Goal: Task Accomplishment & Management: Use online tool/utility

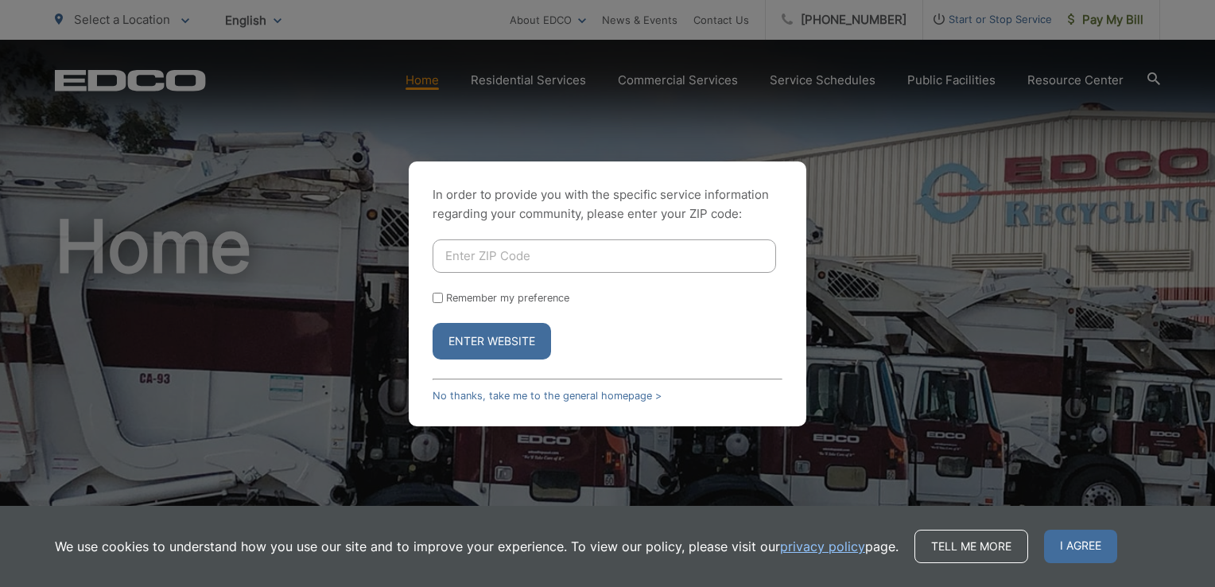
click at [523, 245] on input "Enter ZIP Code" at bounding box center [605, 255] width 344 height 33
type input "92078"
click at [515, 310] on form "92078 Remember my preference Enter Website" at bounding box center [608, 299] width 350 height 120
click at [507, 344] on button "Enter Website" at bounding box center [492, 341] width 118 height 37
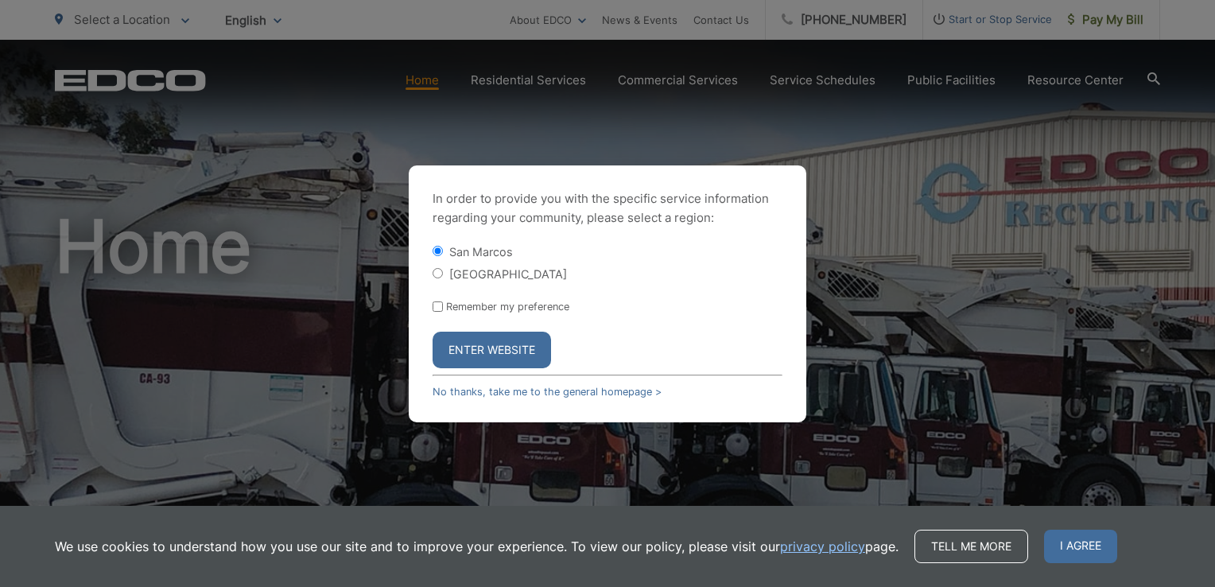
click at [484, 345] on button "Enter Website" at bounding box center [492, 350] width 118 height 37
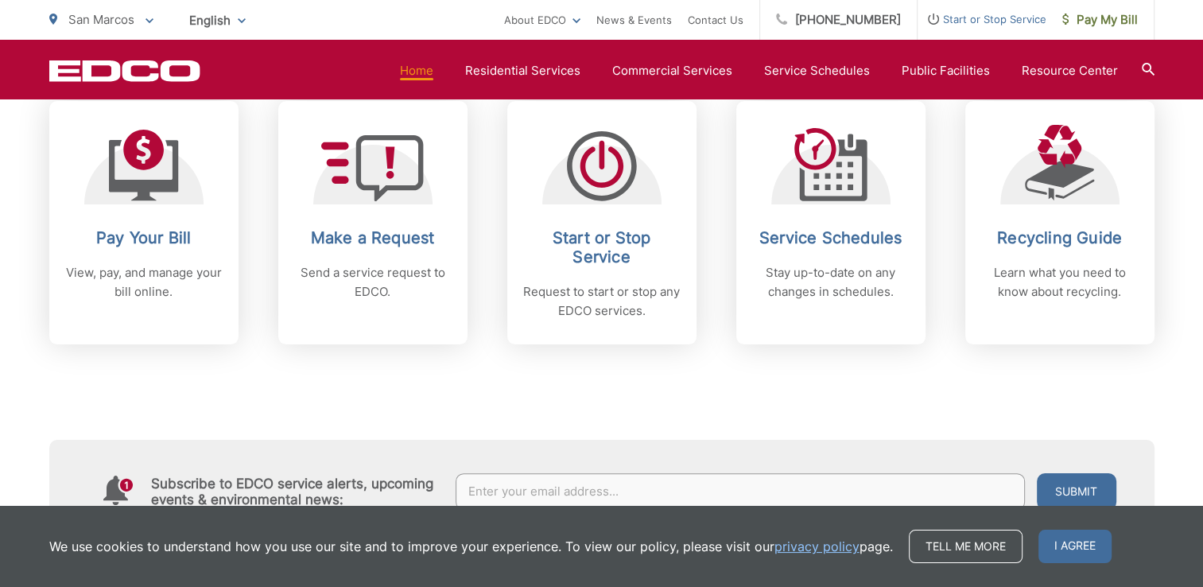
scroll to position [697, 0]
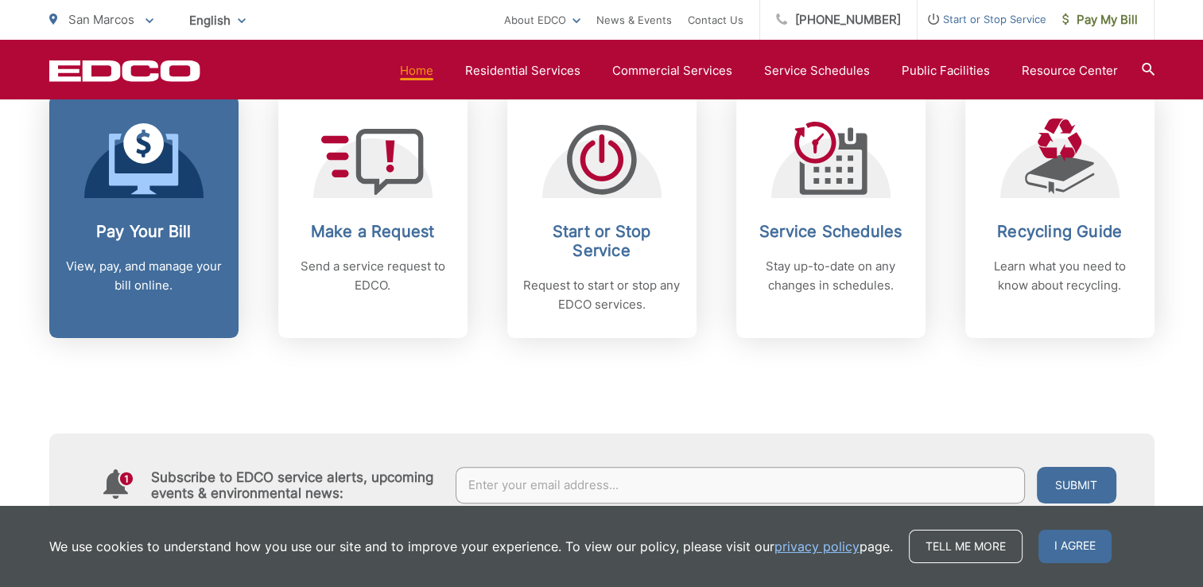
click at [172, 218] on link "Pay Your Bill View, pay, and manage your bill online." at bounding box center [143, 216] width 189 height 243
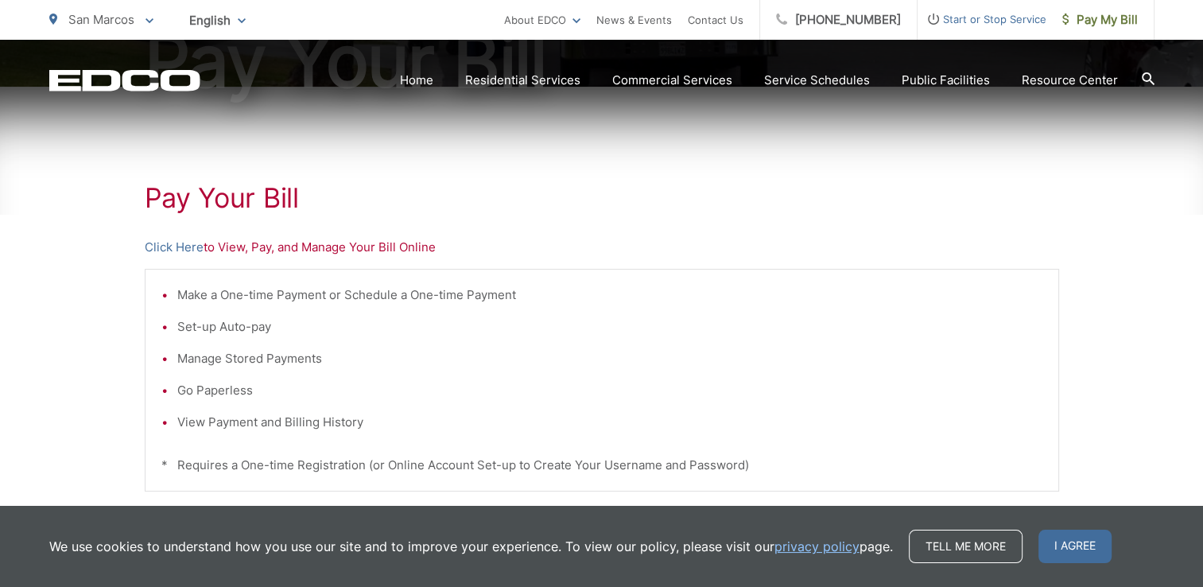
scroll to position [232, 0]
click at [178, 247] on link "Click Here" at bounding box center [174, 246] width 59 height 19
